Goal: Task Accomplishment & Management: Manage account settings

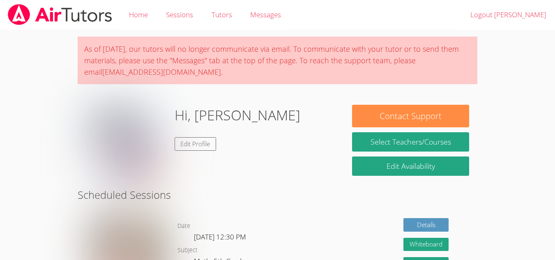
click at [213, 15] on link "Tutors" at bounding box center [221, 15] width 39 height 30
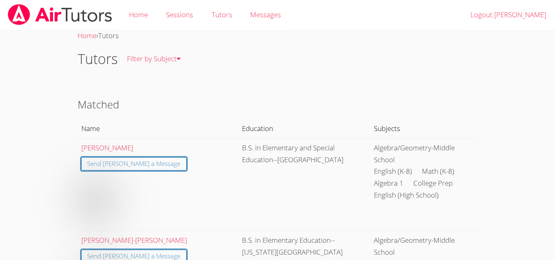
click at [142, 19] on link "Home" at bounding box center [138, 15] width 37 height 30
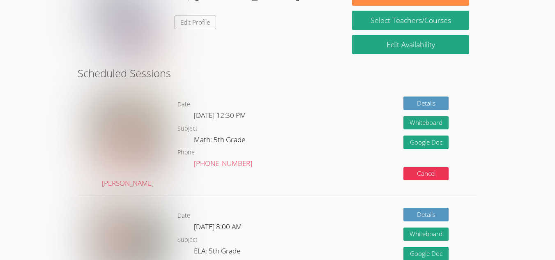
scroll to position [123, 0]
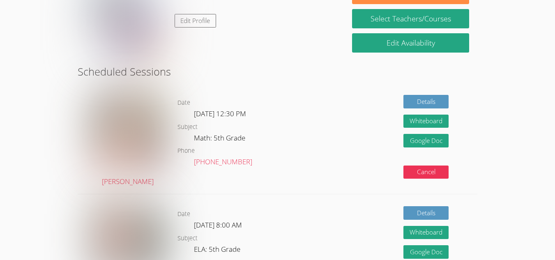
click at [184, 19] on link "Edit Profile" at bounding box center [196, 21] width 42 height 14
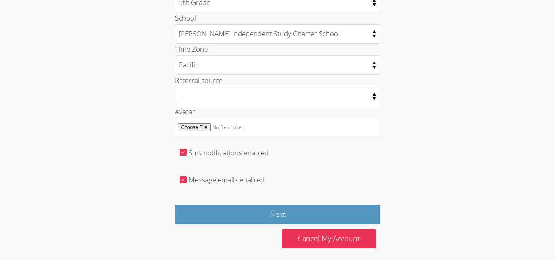
scroll to position [428, 0]
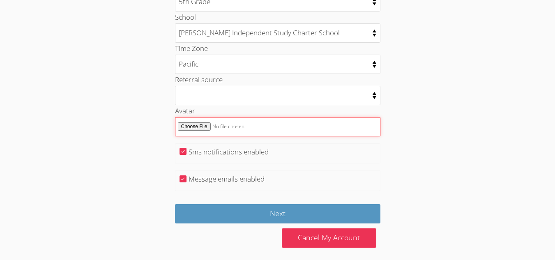
click at [196, 126] on input "Avatar" at bounding box center [278, 126] width 206 height 19
type input "C:\fakepath\WIN_20240821_09_25_42_Pro.jpg"
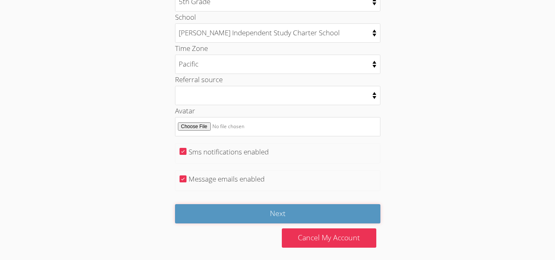
click at [222, 214] on input "Next" at bounding box center [278, 213] width 206 height 19
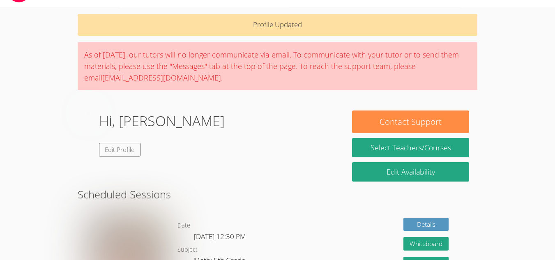
scroll to position [23, 0]
click at [141, 151] on link "Edit Profile" at bounding box center [120, 150] width 42 height 14
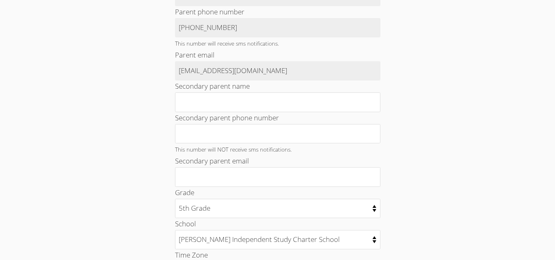
scroll to position [433, 0]
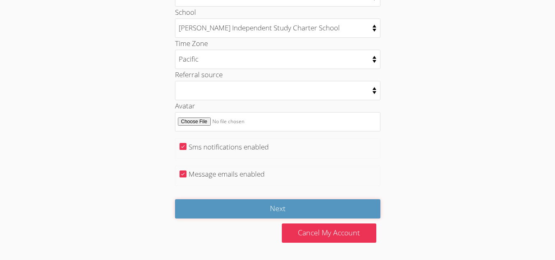
click at [247, 208] on input "Next" at bounding box center [278, 208] width 206 height 19
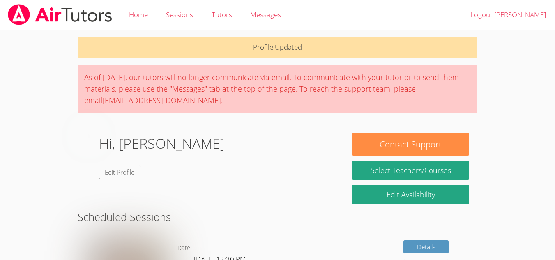
click at [141, 175] on link "Edit Profile" at bounding box center [120, 173] width 42 height 14
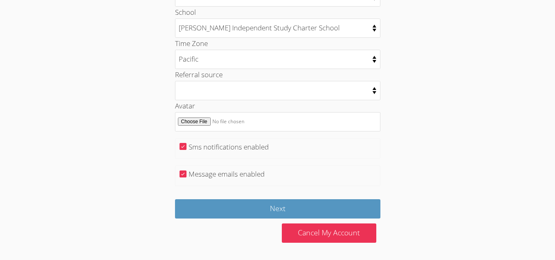
scroll to position [433, 0]
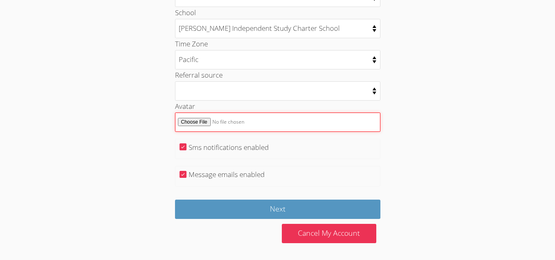
click at [199, 120] on input "Avatar" at bounding box center [278, 122] width 206 height 19
type input "C:\fakepath\mui or ui g.jpg"
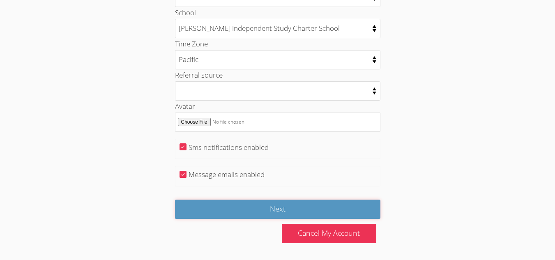
click at [263, 208] on input "Next" at bounding box center [278, 209] width 206 height 19
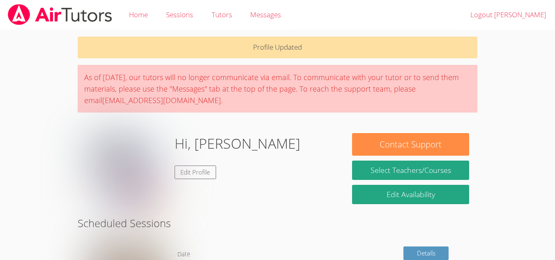
click at [286, 19] on link "Messages" at bounding box center [265, 15] width 49 height 30
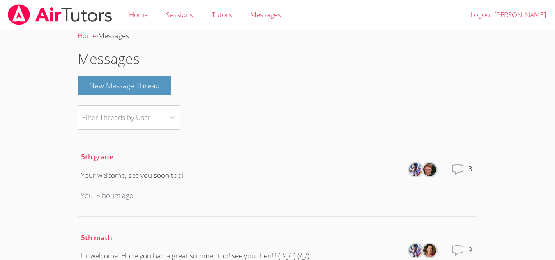
click at [520, 67] on body "Home Sessions Tutors Messages Logout [PERSON_NAME] Home › Messages Messages New…" at bounding box center [277, 130] width 555 height 260
drag, startPoint x: 344, startPoint y: 1, endPoint x: 223, endPoint y: 50, distance: 130.0
click at [223, 50] on h1 "Messages" at bounding box center [278, 58] width 400 height 21
